Goal: Find specific page/section: Find specific page/section

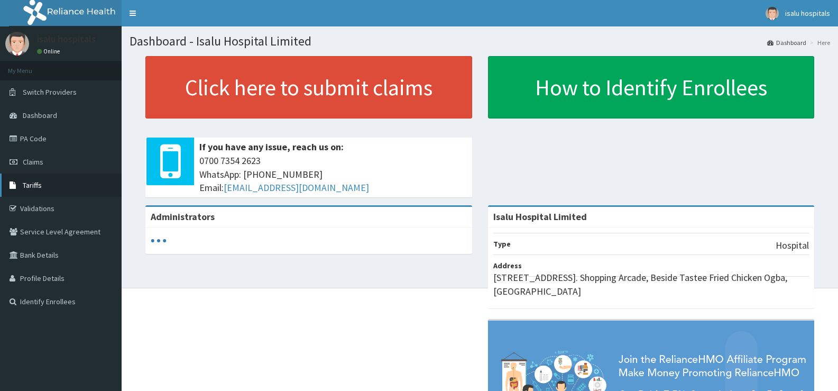
click at [49, 189] on link "Tariffs" at bounding box center [61, 185] width 122 height 23
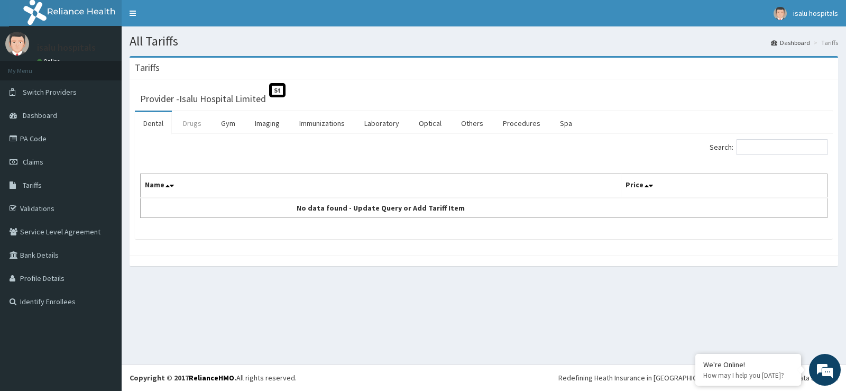
click at [202, 129] on link "Drugs" at bounding box center [192, 123] width 35 height 22
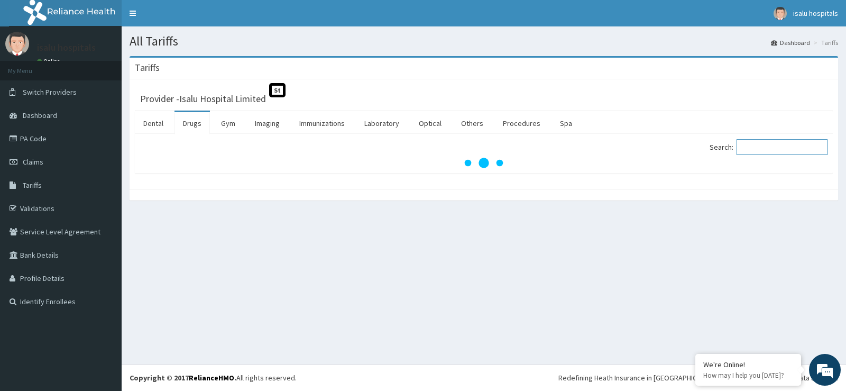
click at [758, 143] on input "Search:" at bounding box center [782, 147] width 91 height 16
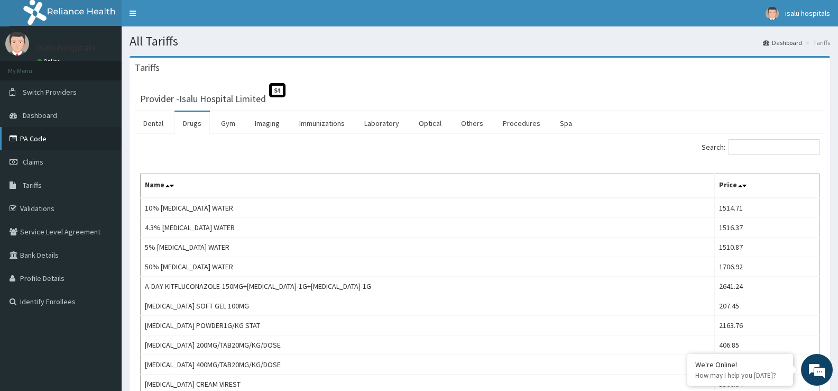
click at [45, 136] on link "PA Code" at bounding box center [61, 138] width 122 height 23
